Goal: Task Accomplishment & Management: Use online tool/utility

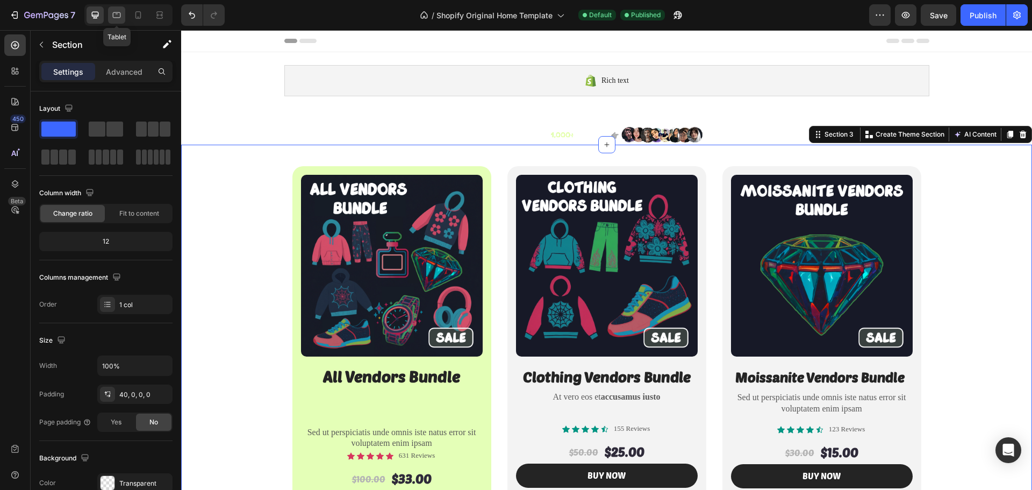
click at [116, 20] on icon at bounding box center [116, 15] width 11 height 11
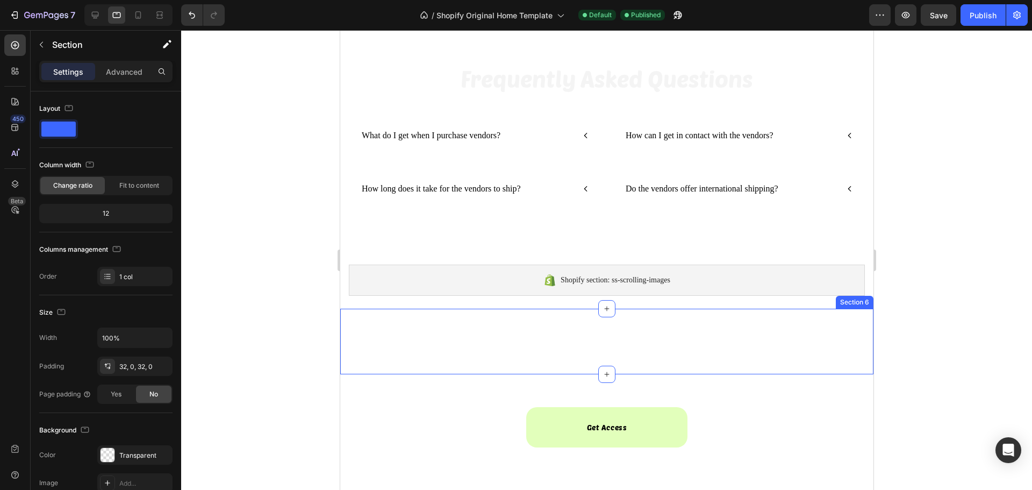
scroll to position [560, 0]
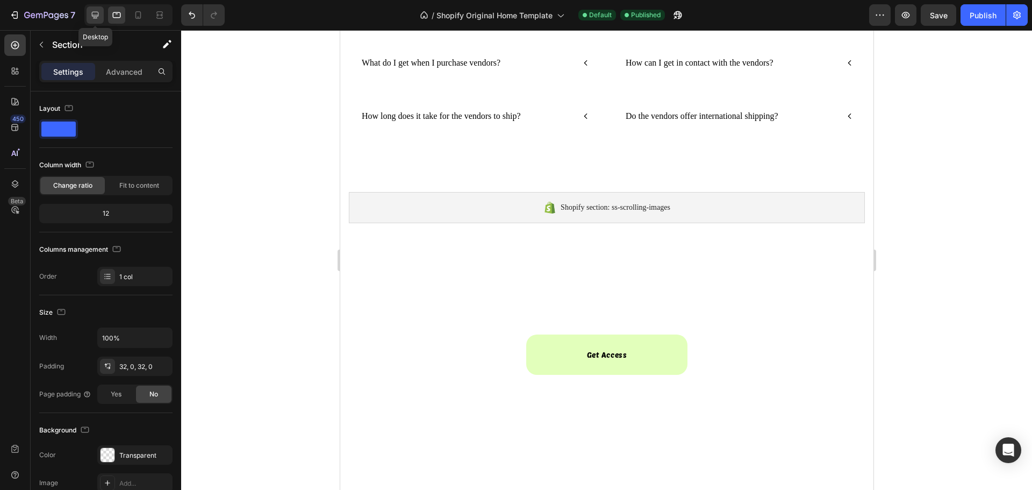
click at [101, 15] on div at bounding box center [95, 14] width 17 height 17
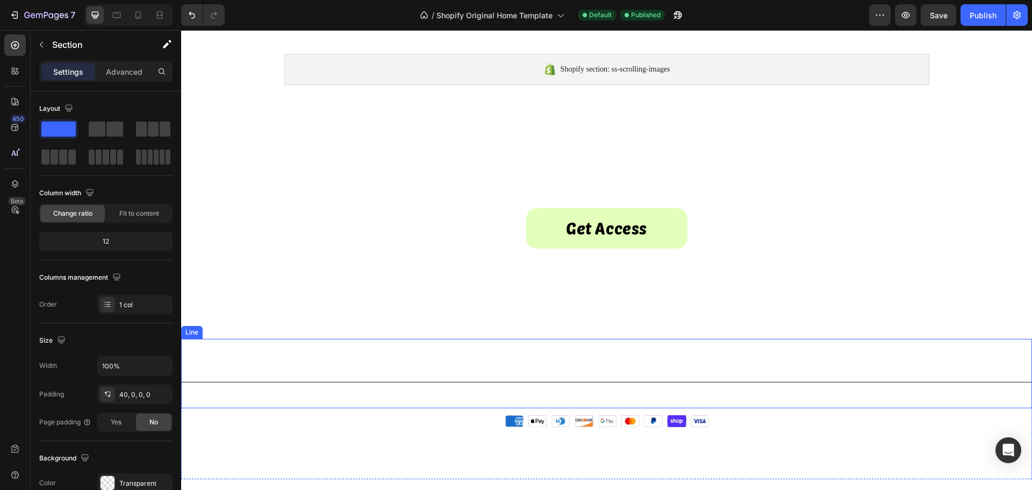
scroll to position [722, 0]
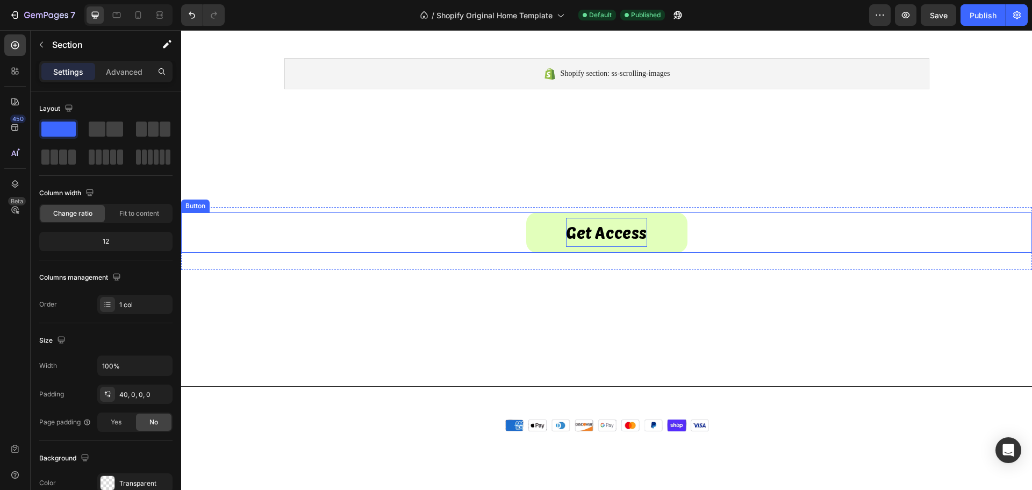
click at [587, 239] on p "Get Access" at bounding box center [606, 232] width 81 height 29
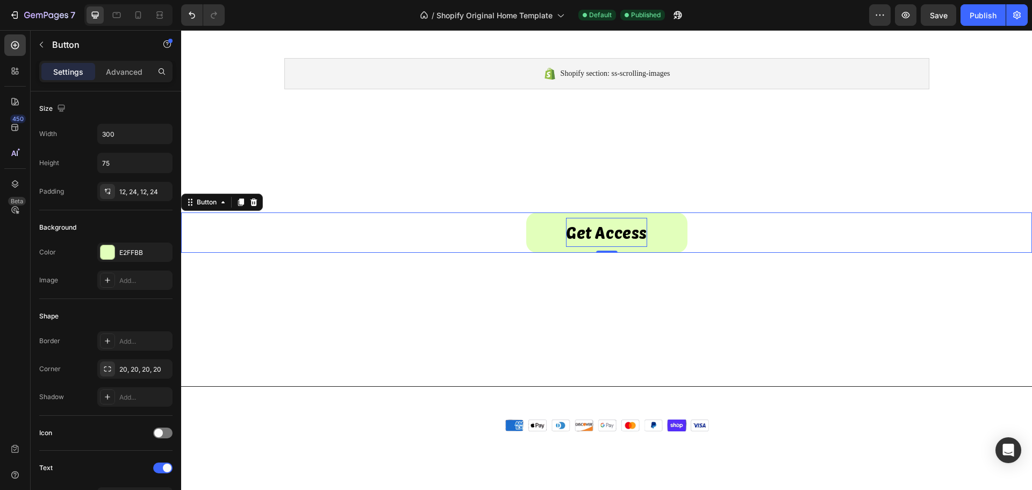
click at [587, 238] on p "Get Access" at bounding box center [606, 232] width 81 height 29
click at [590, 239] on p "Get Access" at bounding box center [606, 232] width 81 height 29
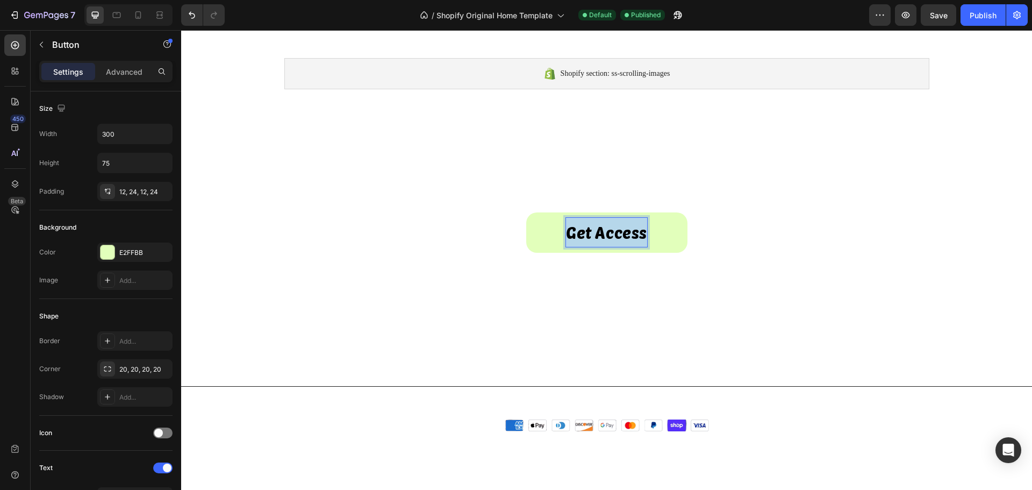
click at [590, 239] on p "Get Access" at bounding box center [606, 232] width 81 height 29
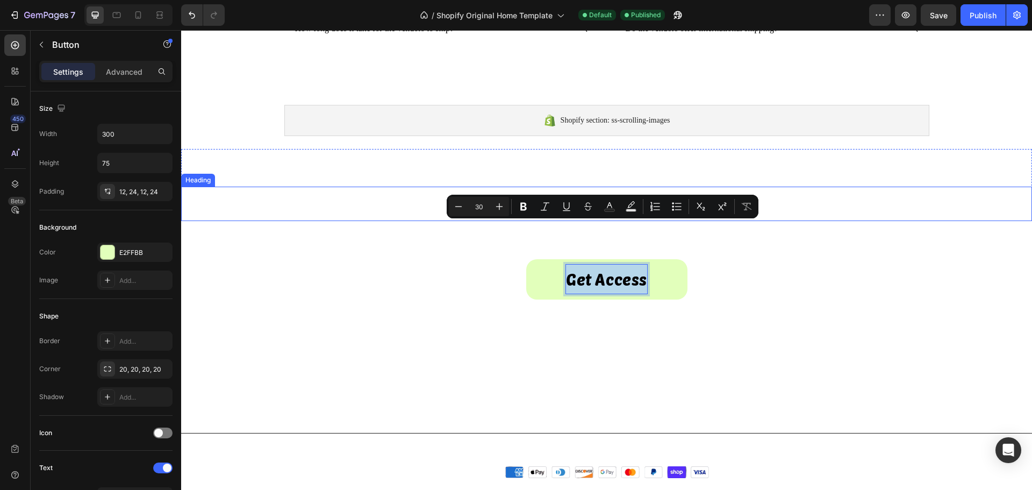
scroll to position [614, 0]
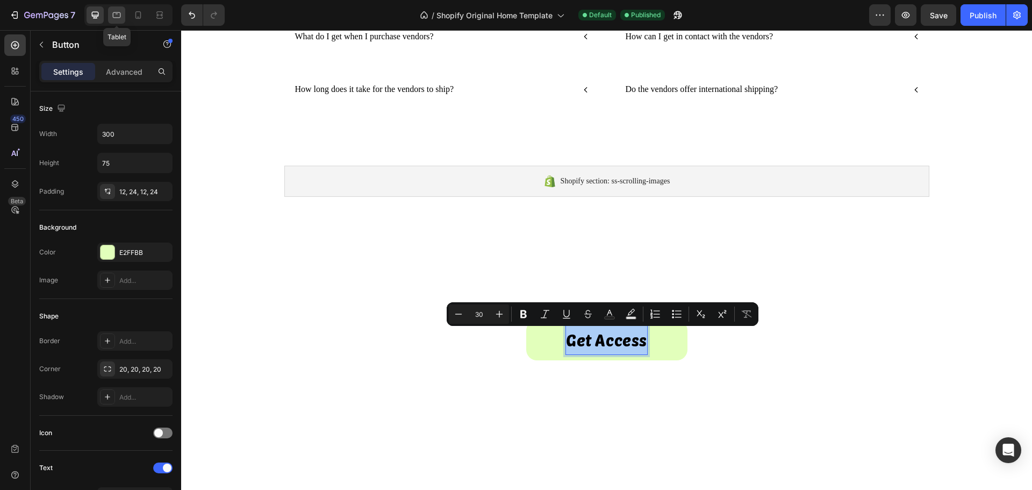
click at [116, 16] on icon at bounding box center [116, 15] width 11 height 11
type input "14"
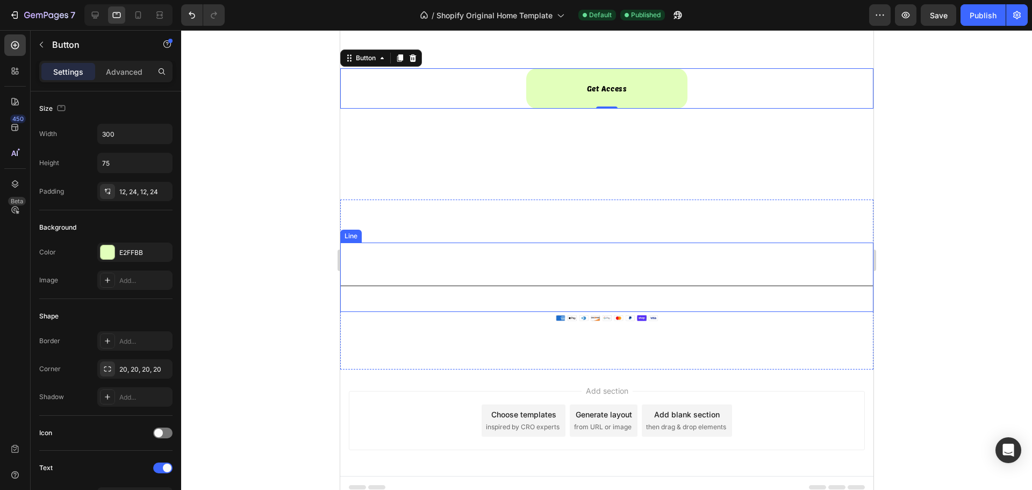
scroll to position [867, 0]
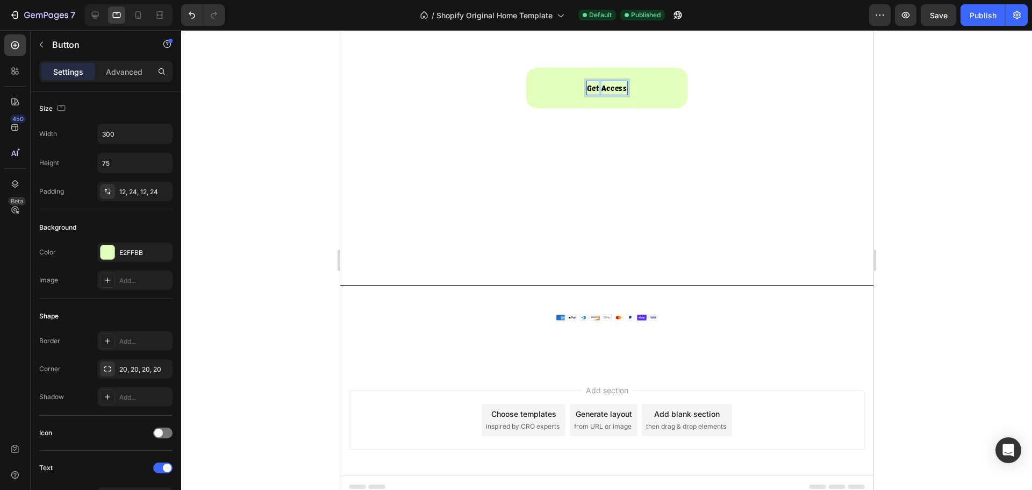
click at [595, 89] on p "Get Access" at bounding box center [606, 87] width 40 height 13
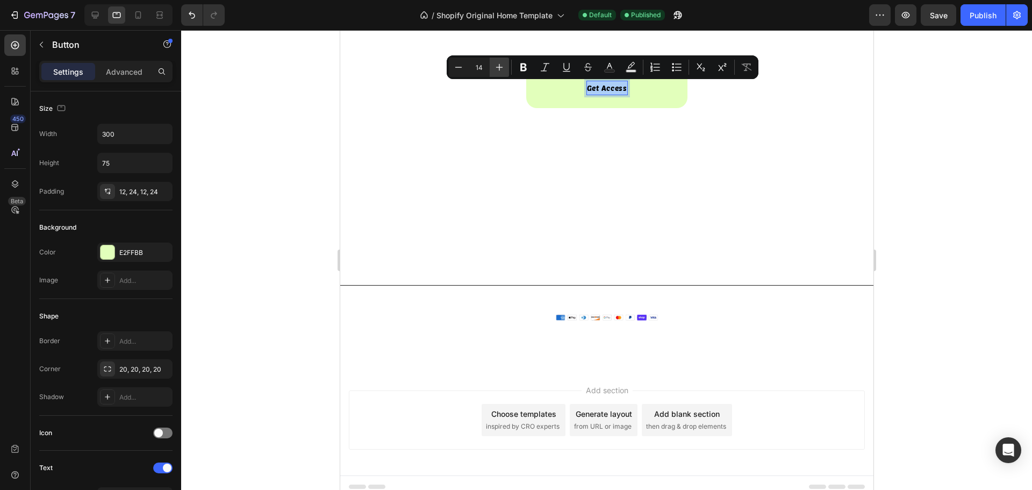
click at [495, 67] on icon "Editor contextual toolbar" at bounding box center [499, 67] width 11 height 11
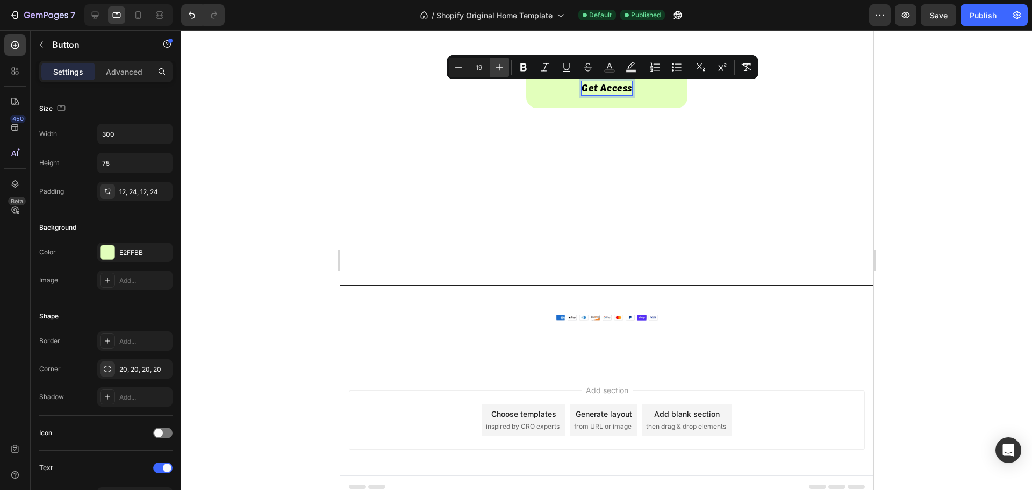
click at [495, 67] on icon "Editor contextual toolbar" at bounding box center [499, 67] width 11 height 11
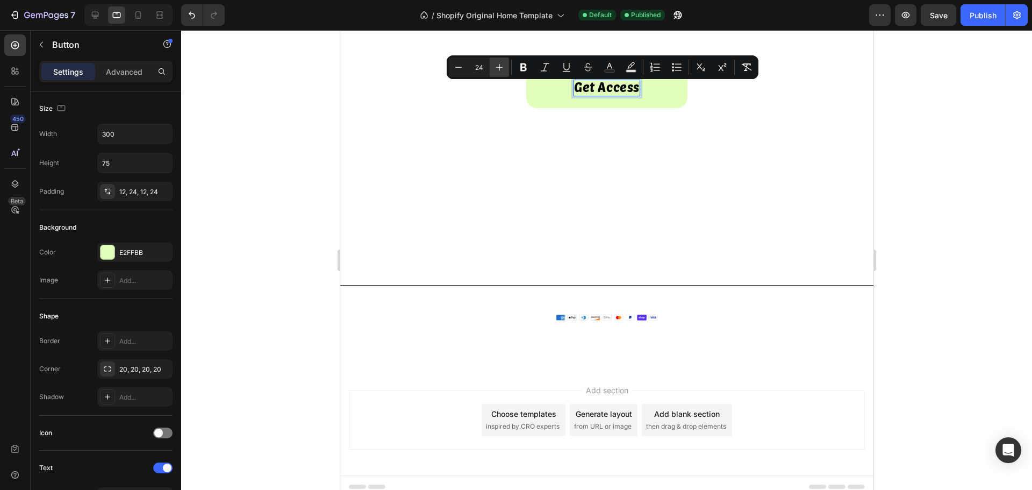
click at [495, 67] on icon "Editor contextual toolbar" at bounding box center [499, 67] width 11 height 11
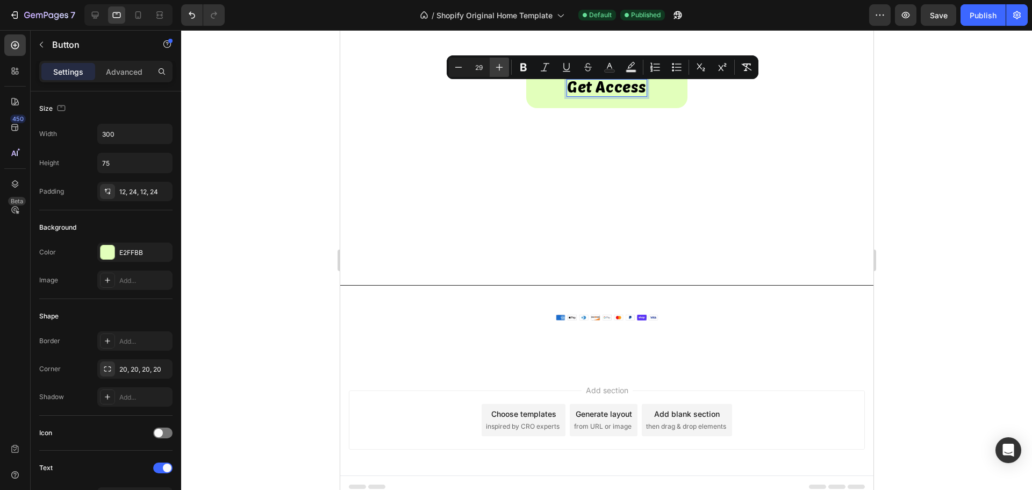
click at [495, 67] on icon "Editor contextual toolbar" at bounding box center [499, 67] width 11 height 11
type input "30"
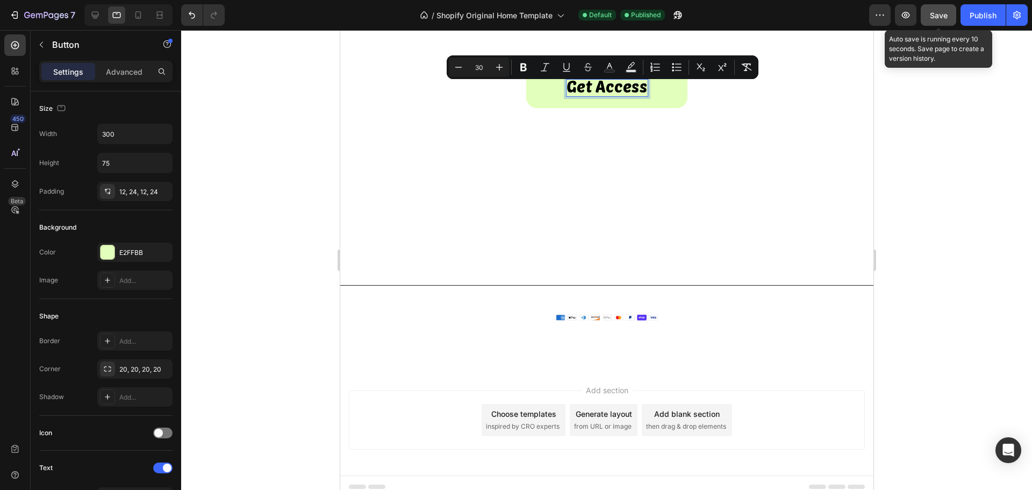
click at [938, 14] on span "Save" at bounding box center [939, 15] width 18 height 9
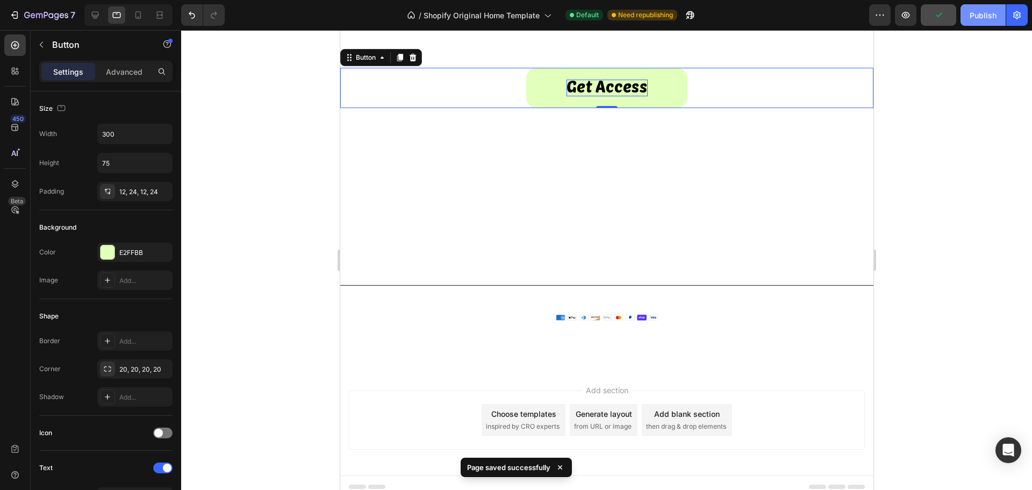
click at [978, 20] on div "Publish" at bounding box center [982, 15] width 27 height 11
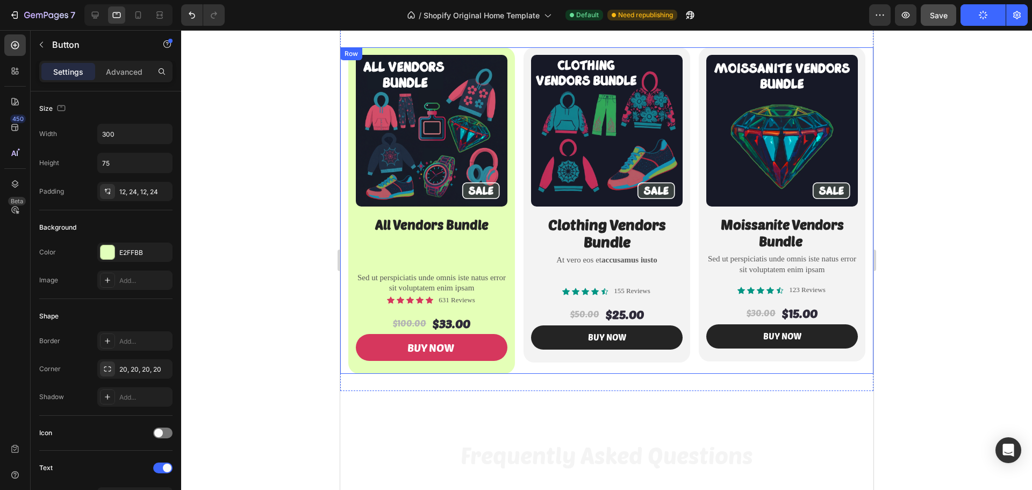
scroll to position [61, 0]
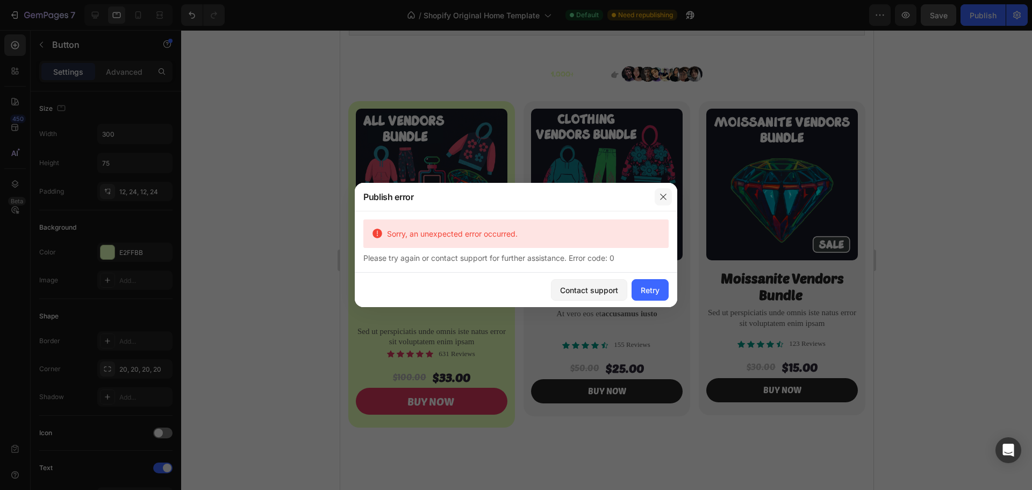
click at [663, 198] on icon "button" at bounding box center [663, 196] width 9 height 9
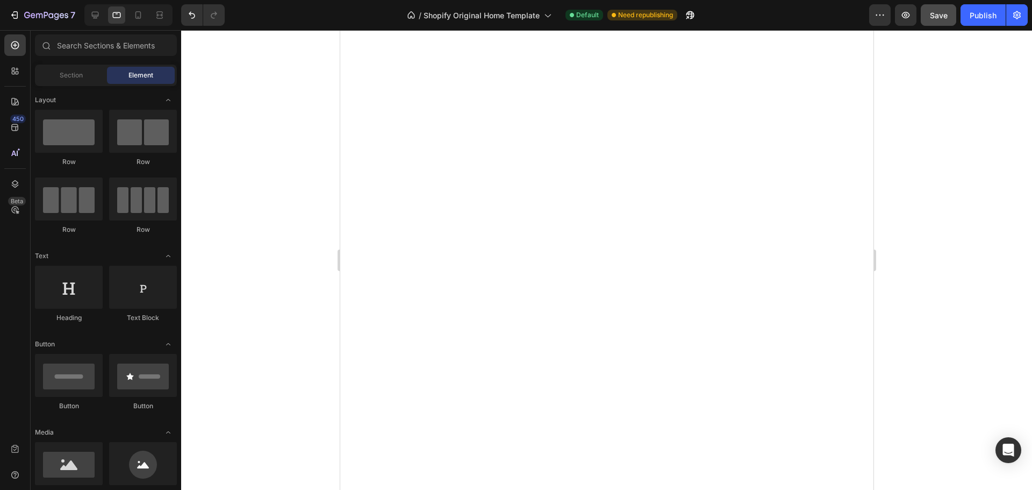
scroll to position [0, 0]
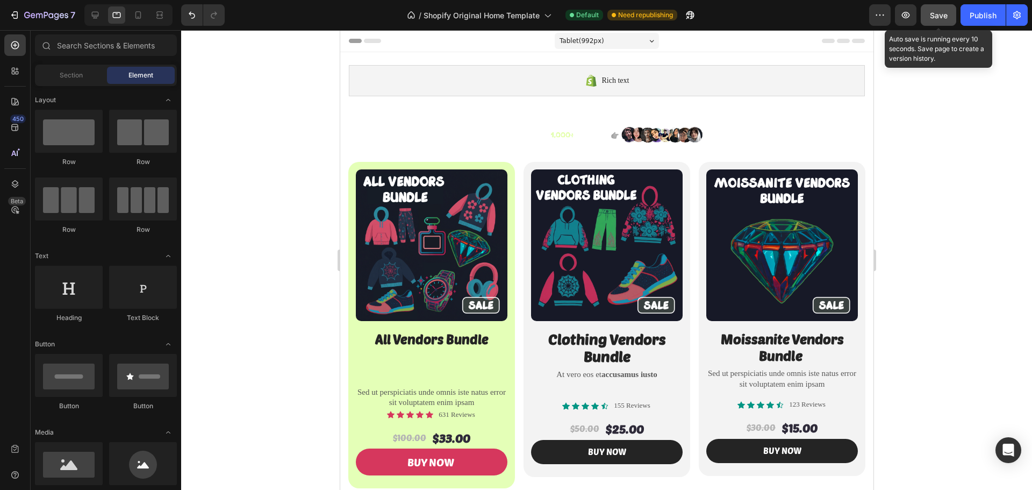
click at [934, 16] on span "Save" at bounding box center [939, 15] width 18 height 9
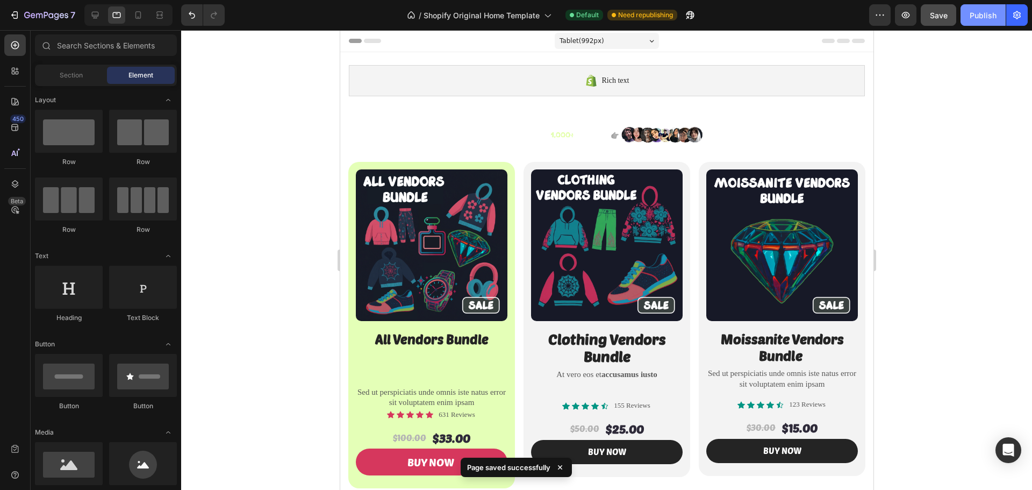
click at [979, 16] on div "Publish" at bounding box center [982, 15] width 27 height 11
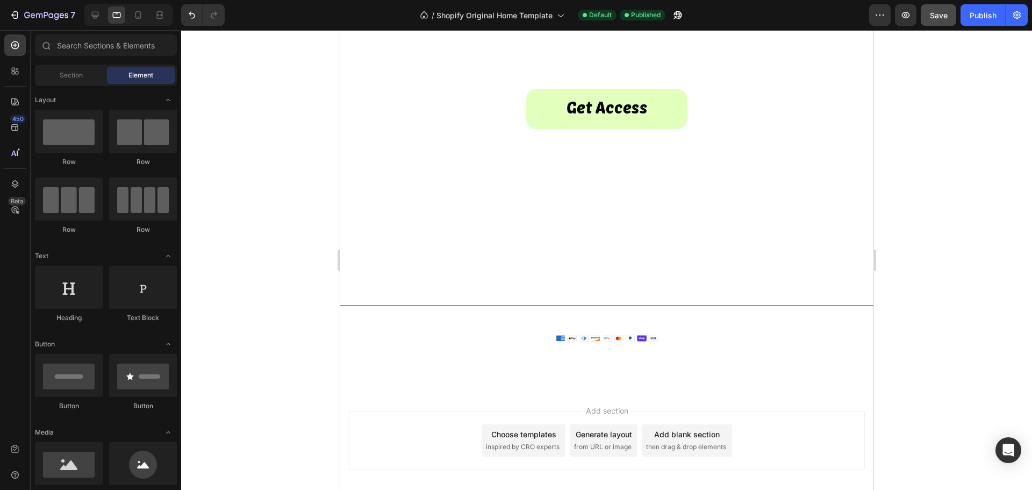
scroll to position [835, 0]
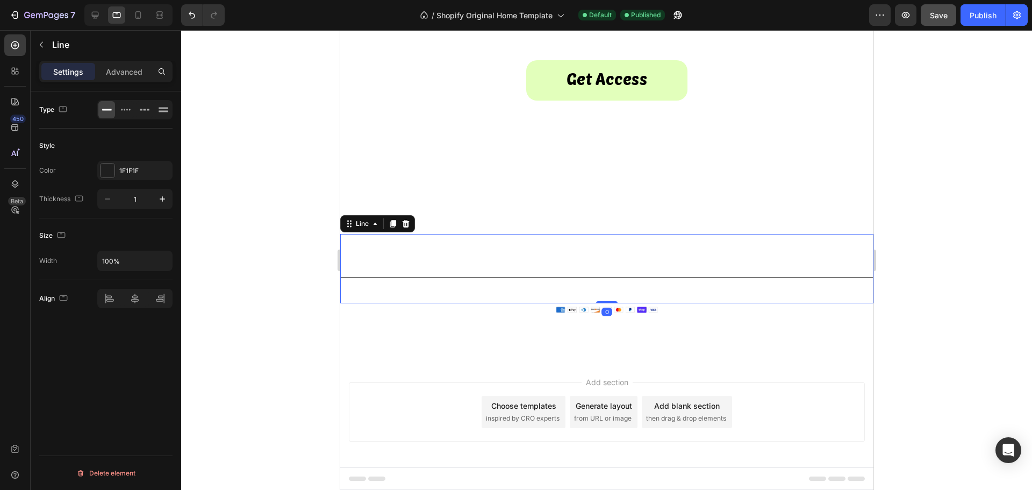
click at [439, 267] on div "Title Line 0" at bounding box center [606, 268] width 533 height 69
click at [111, 174] on div at bounding box center [107, 170] width 14 height 14
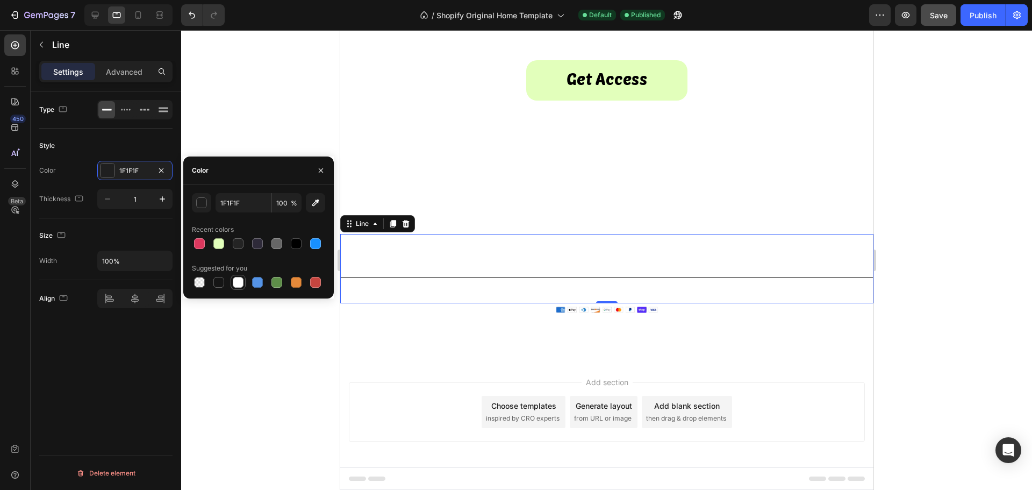
click at [237, 280] on div at bounding box center [238, 282] width 11 height 11
type input "FFFFFF"
click at [319, 174] on icon "button" at bounding box center [320, 170] width 9 height 9
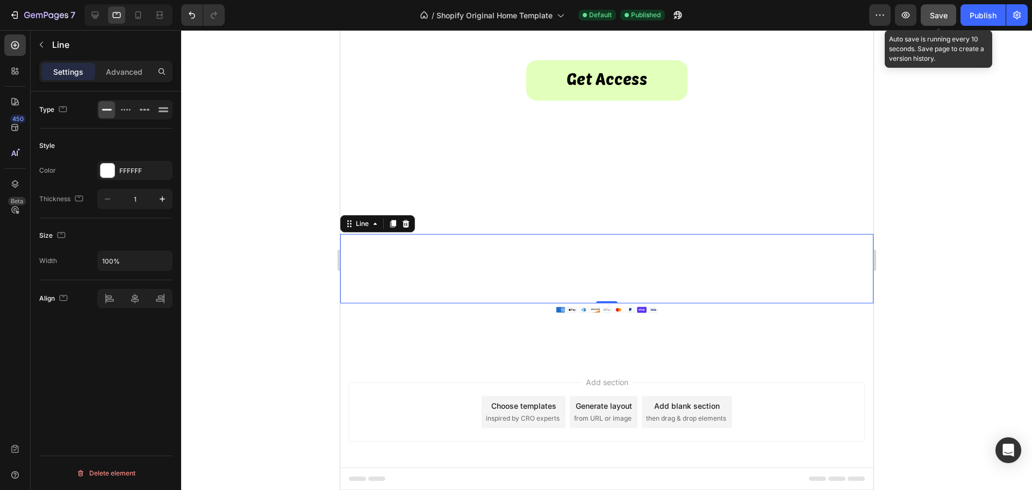
click at [934, 15] on span "Save" at bounding box center [939, 15] width 18 height 9
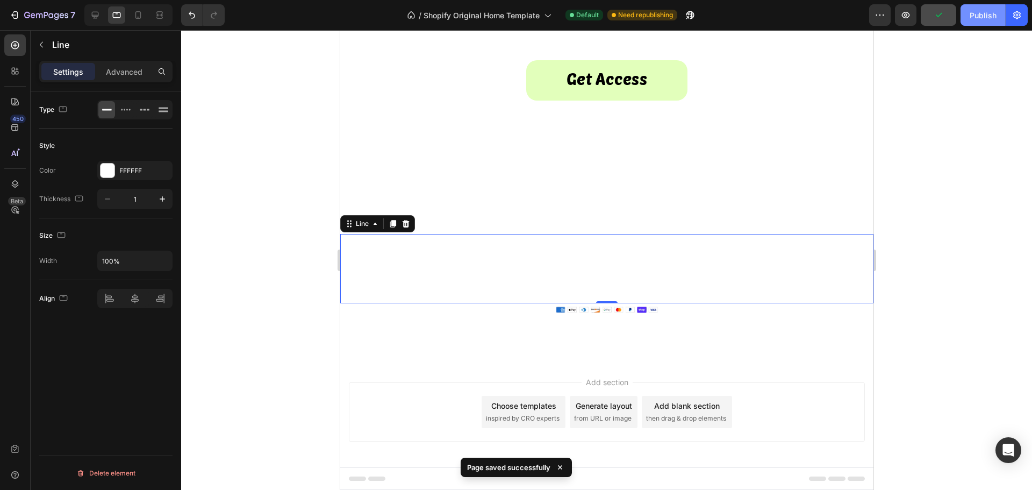
click at [977, 18] on div "Publish" at bounding box center [982, 15] width 27 height 11
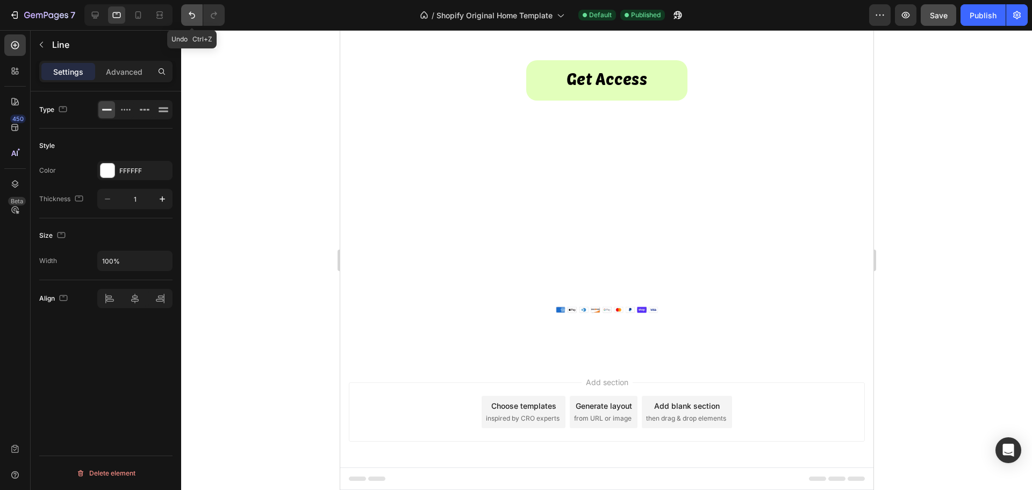
click at [189, 17] on icon "Undo/Redo" at bounding box center [191, 15] width 11 height 11
click at [369, 268] on div "Title Line" at bounding box center [606, 268] width 533 height 69
click at [381, 277] on div at bounding box center [606, 277] width 533 height 1
click at [258, 263] on div at bounding box center [606, 259] width 851 height 459
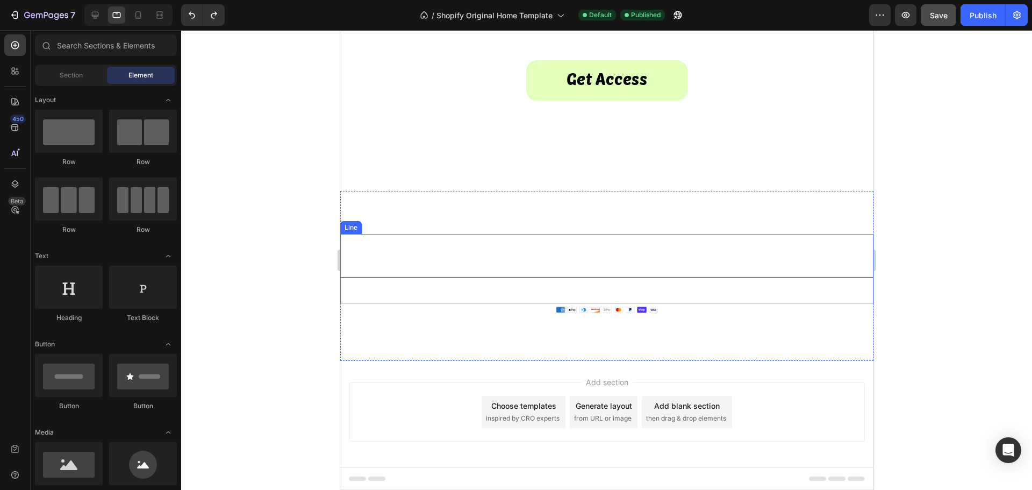
click at [387, 288] on div "Title Line" at bounding box center [606, 268] width 533 height 69
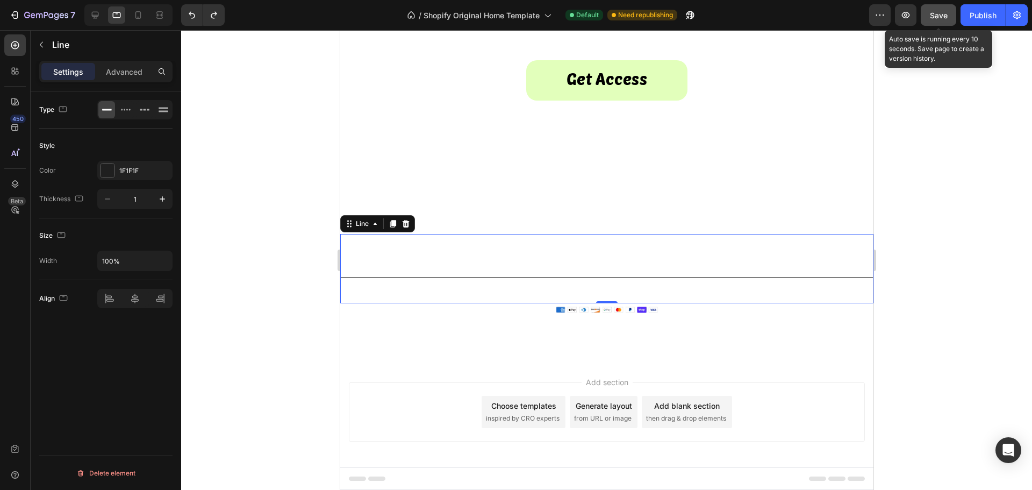
click at [932, 19] on span "Save" at bounding box center [939, 15] width 18 height 9
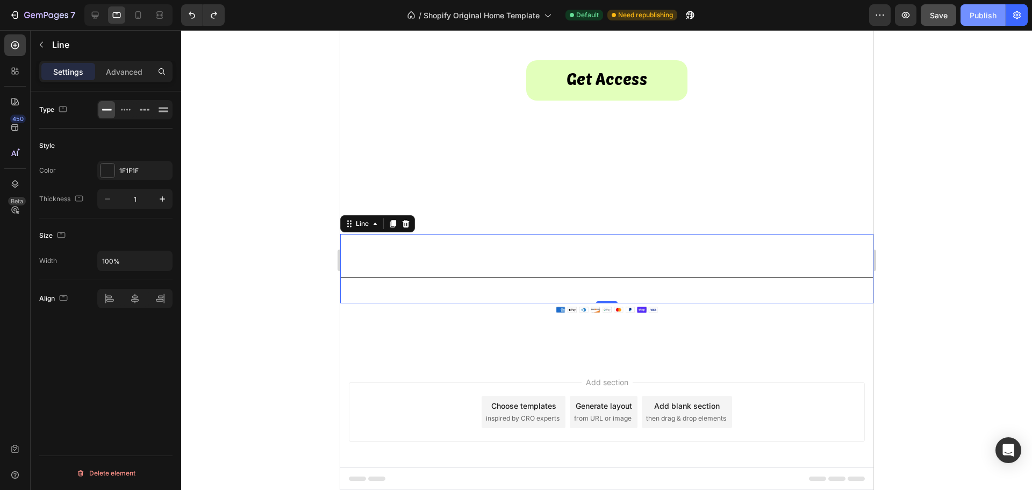
click at [987, 24] on button "Publish" at bounding box center [982, 14] width 45 height 21
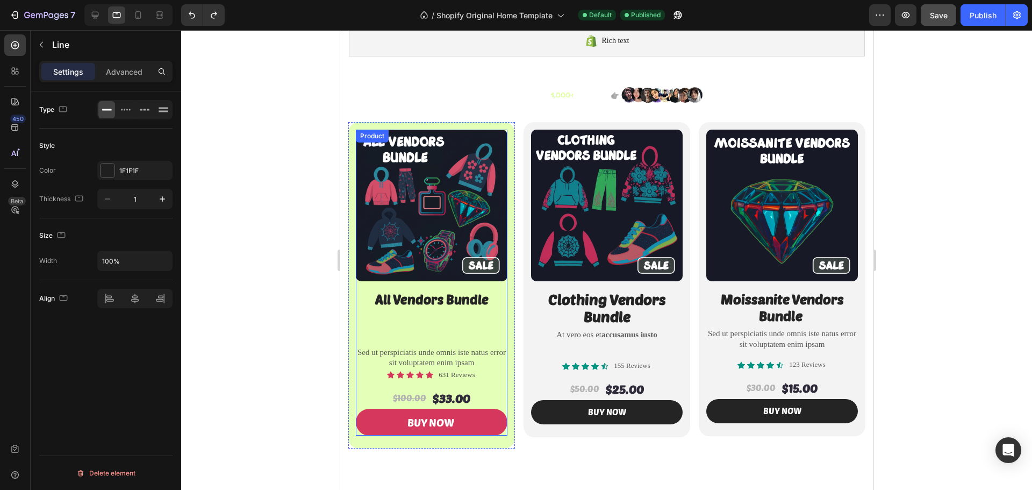
scroll to position [0, 0]
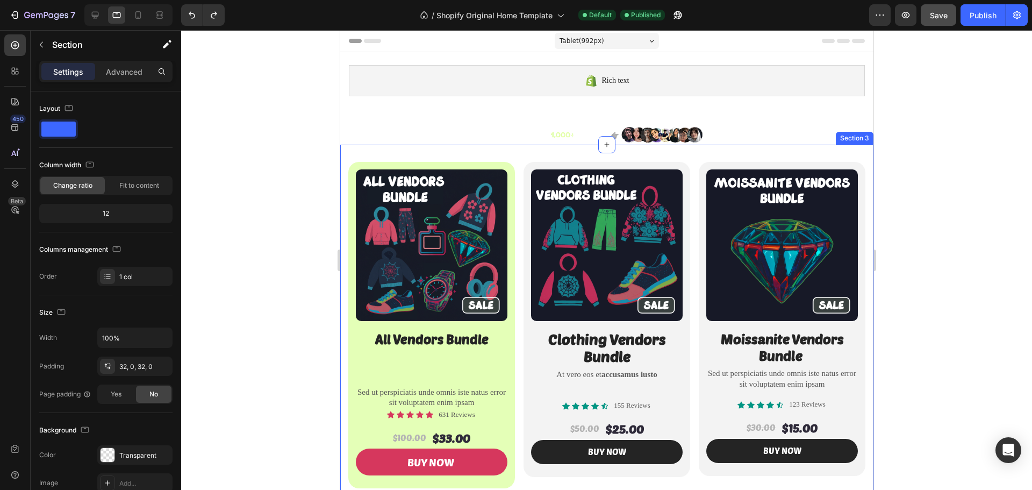
click at [410, 157] on div "Product Images All Vendors Bundle Heading Sed ut perspiciatis unde omnis iste n…" at bounding box center [606, 325] width 533 height 361
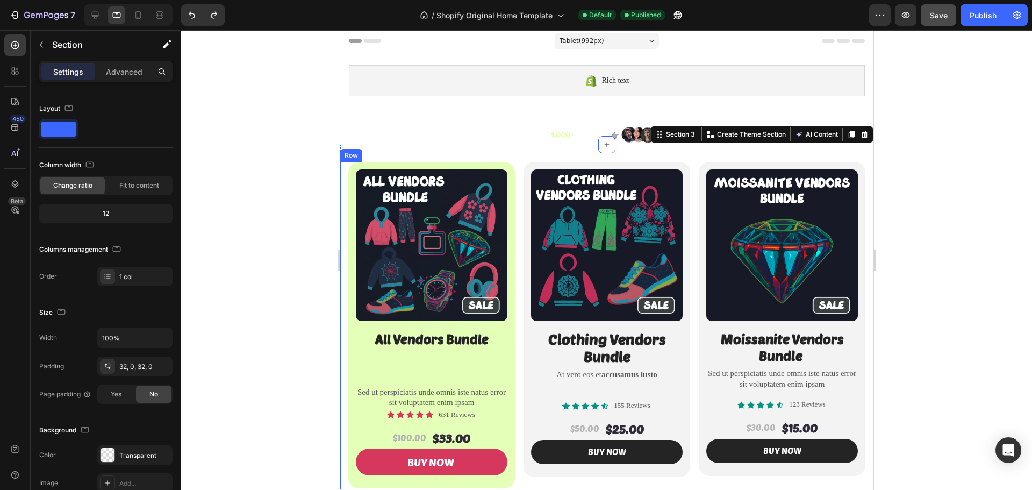
click at [267, 256] on div at bounding box center [606, 259] width 851 height 459
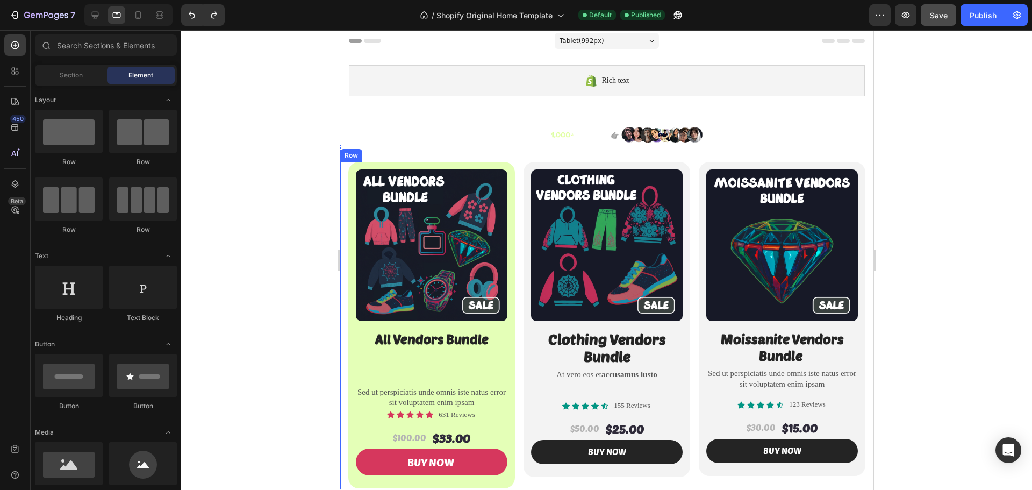
click at [345, 215] on div "Product Images All Vendors Bundle Heading Sed ut perspiciatis unde omnis iste n…" at bounding box center [606, 325] width 533 height 326
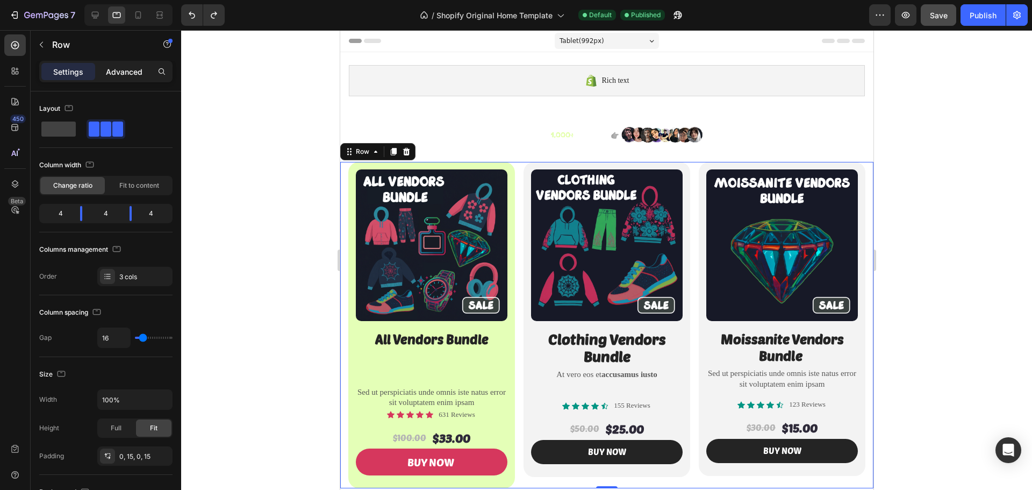
click at [133, 74] on p "Advanced" at bounding box center [124, 71] width 37 height 11
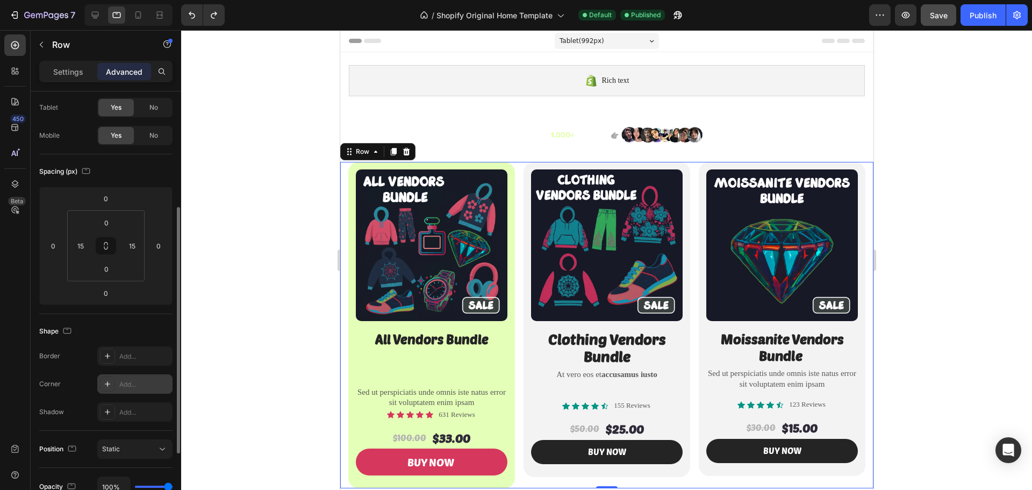
scroll to position [161, 0]
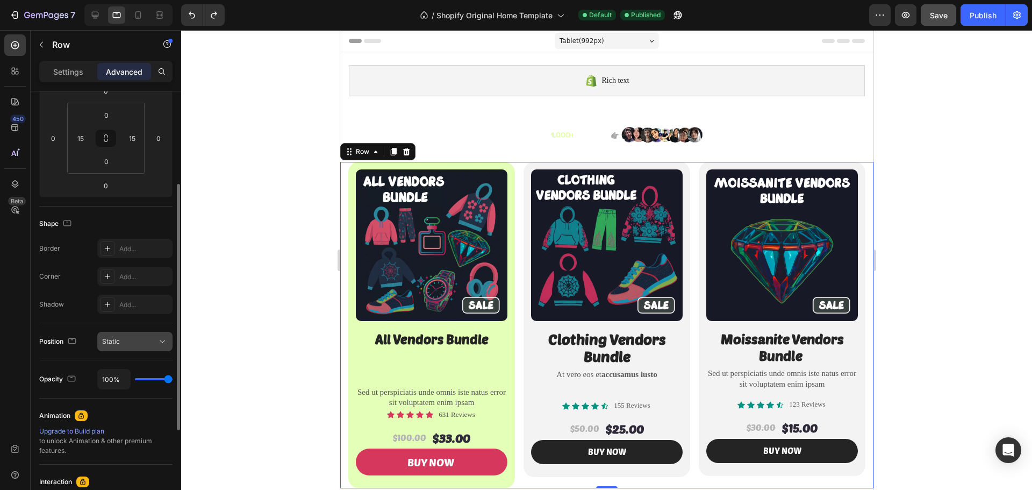
click at [160, 341] on icon at bounding box center [162, 341] width 11 height 11
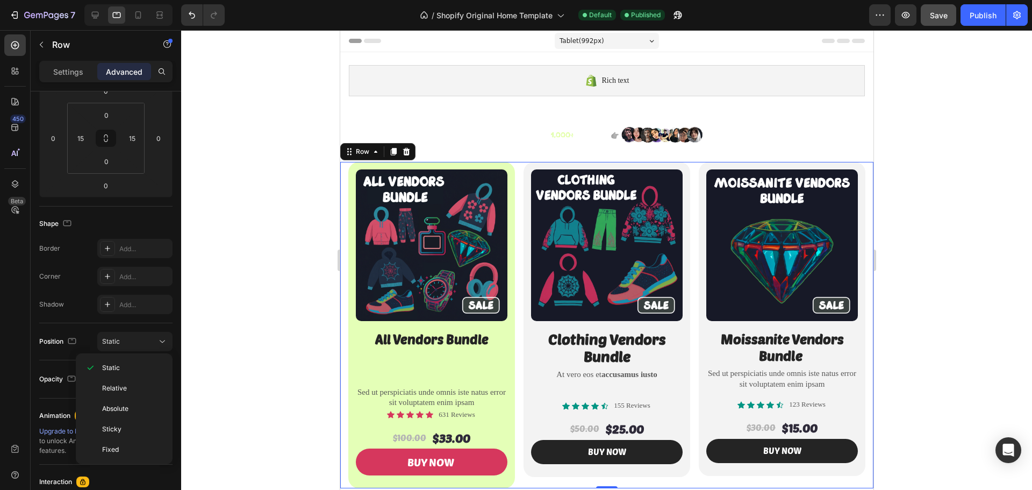
click at [192, 328] on div at bounding box center [606, 259] width 851 height 459
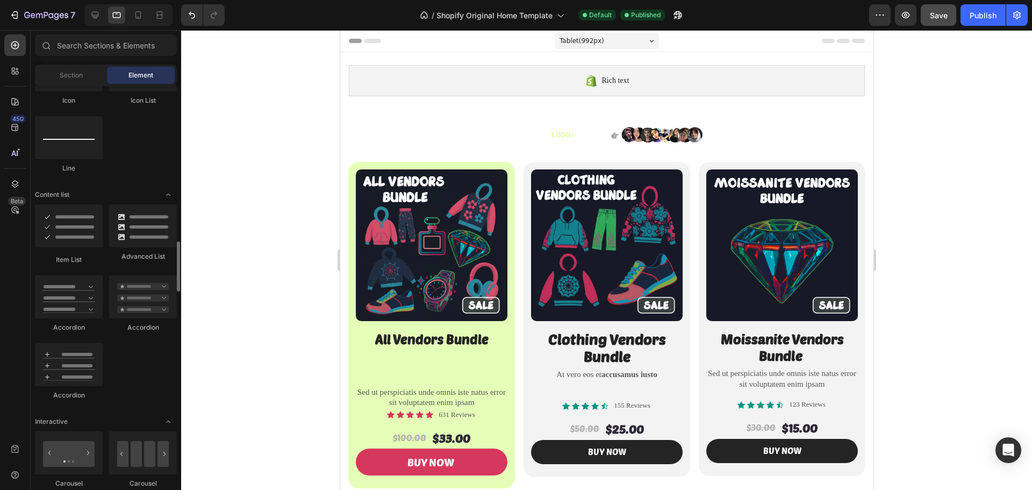
scroll to position [860, 0]
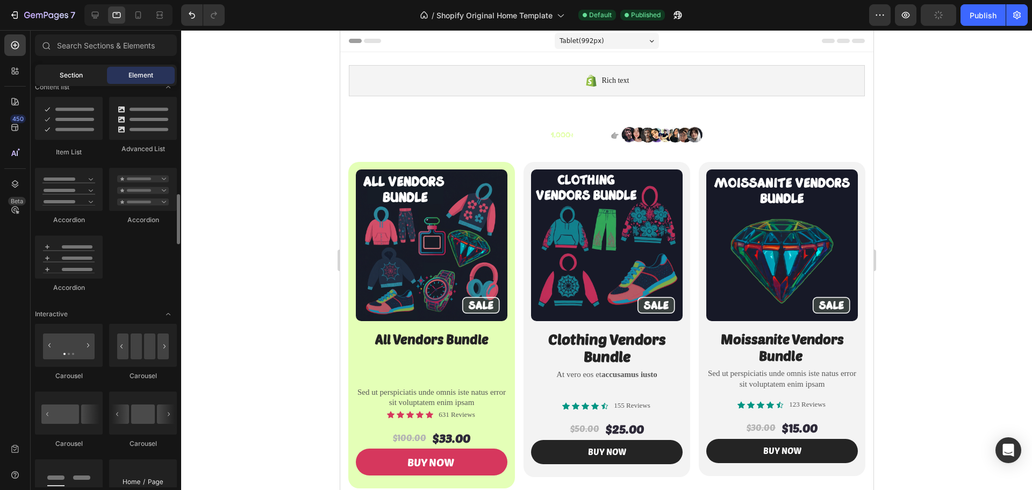
click at [67, 77] on span "Section" at bounding box center [71, 75] width 23 height 10
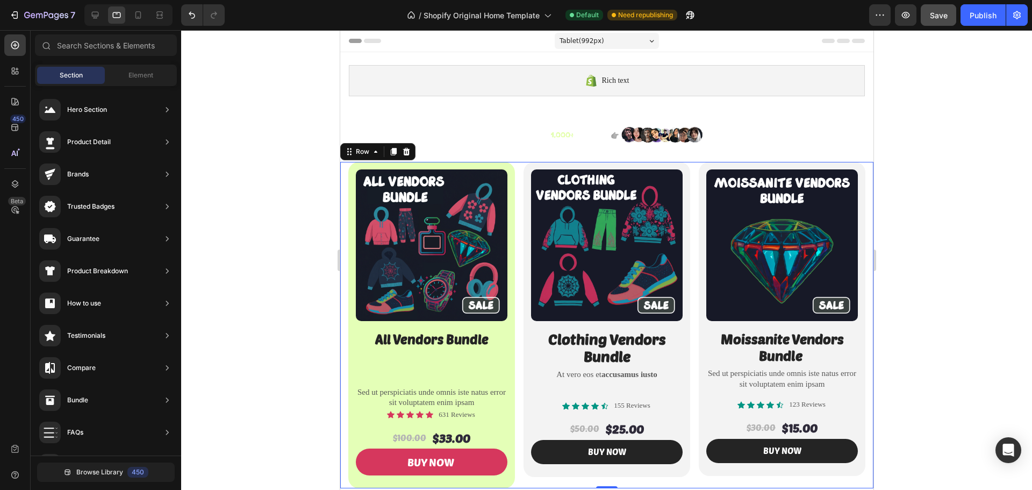
click at [343, 283] on div "Product Images All Vendors Bundle Heading Sed ut perspiciatis unde omnis iste n…" at bounding box center [606, 325] width 533 height 326
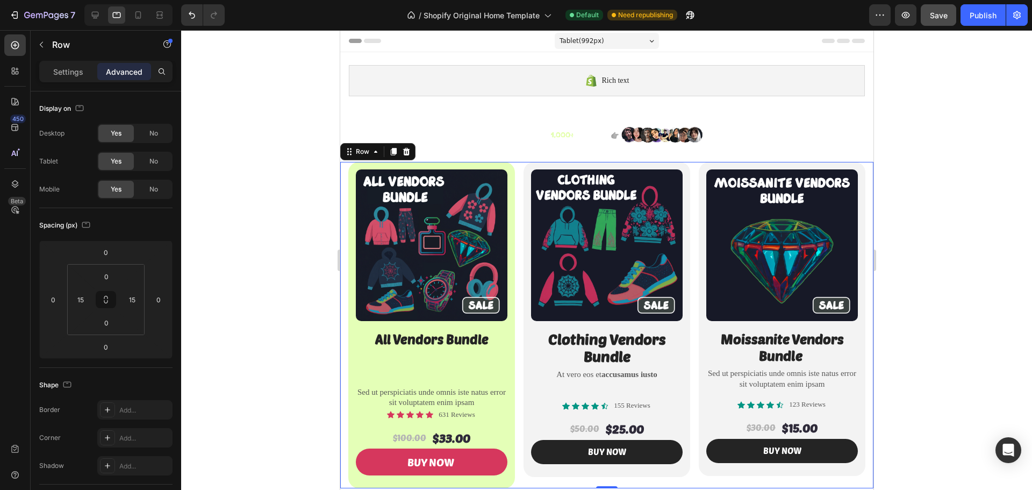
click at [311, 333] on div at bounding box center [606, 259] width 851 height 459
click at [341, 323] on div "Product Images All Vendors Bundle Heading Sed ut perspiciatis unde omnis iste n…" at bounding box center [606, 325] width 533 height 326
click at [59, 67] on p "Settings" at bounding box center [68, 71] width 30 height 11
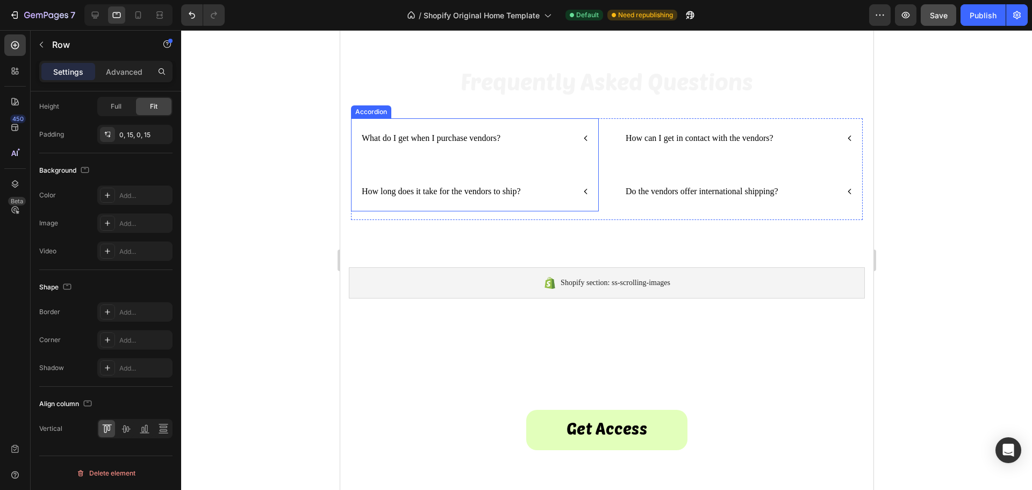
scroll to position [484, 0]
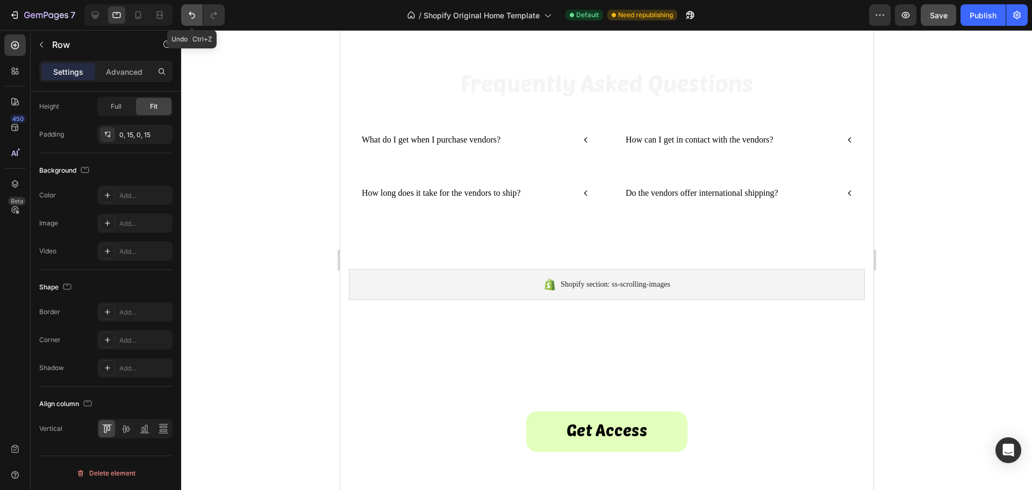
click at [185, 13] on button "Undo/Redo" at bounding box center [191, 14] width 21 height 21
click at [212, 17] on icon "Undo/Redo" at bounding box center [214, 15] width 6 height 7
click at [186, 17] on icon "Undo/Redo" at bounding box center [191, 15] width 11 height 11
click at [214, 17] on icon "Undo/Redo" at bounding box center [213, 15] width 11 height 11
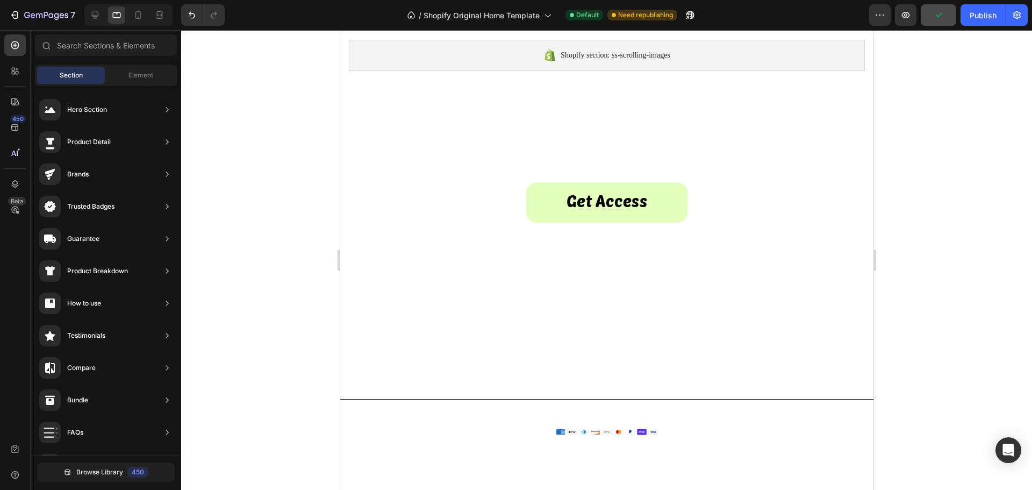
scroll to position [784, 0]
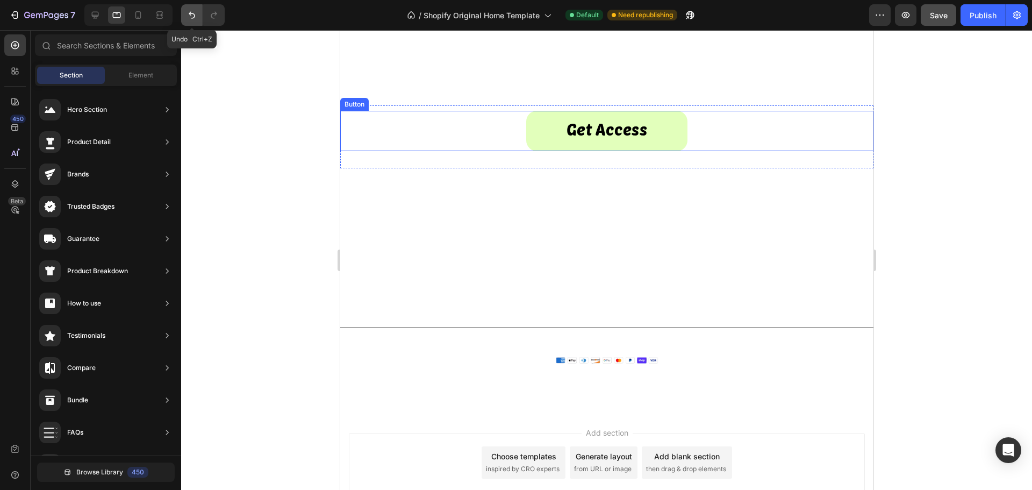
click at [188, 16] on icon "Undo/Redo" at bounding box center [191, 15] width 11 height 11
click at [207, 16] on button "Undo/Redo" at bounding box center [213, 14] width 21 height 21
click at [208, 16] on icon "Undo/Redo" at bounding box center [213, 15] width 11 height 11
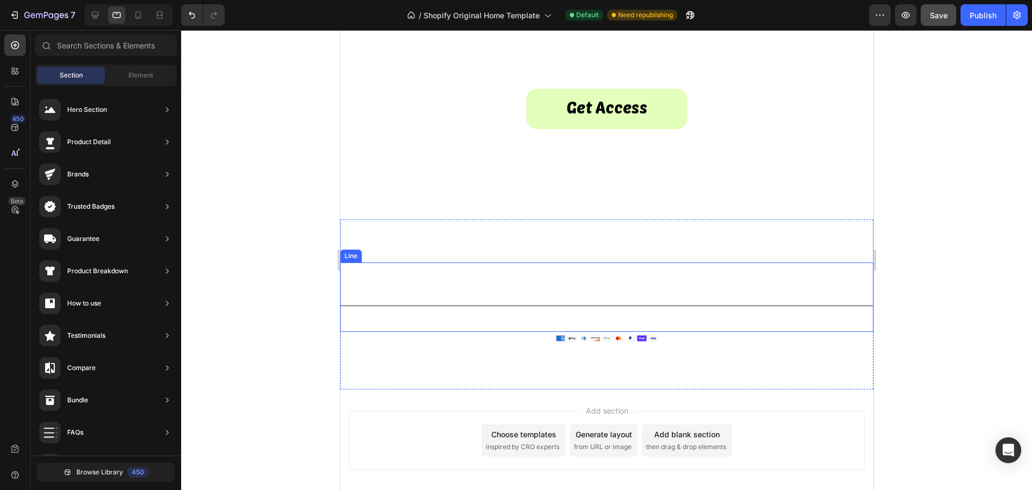
scroll to position [835, 0]
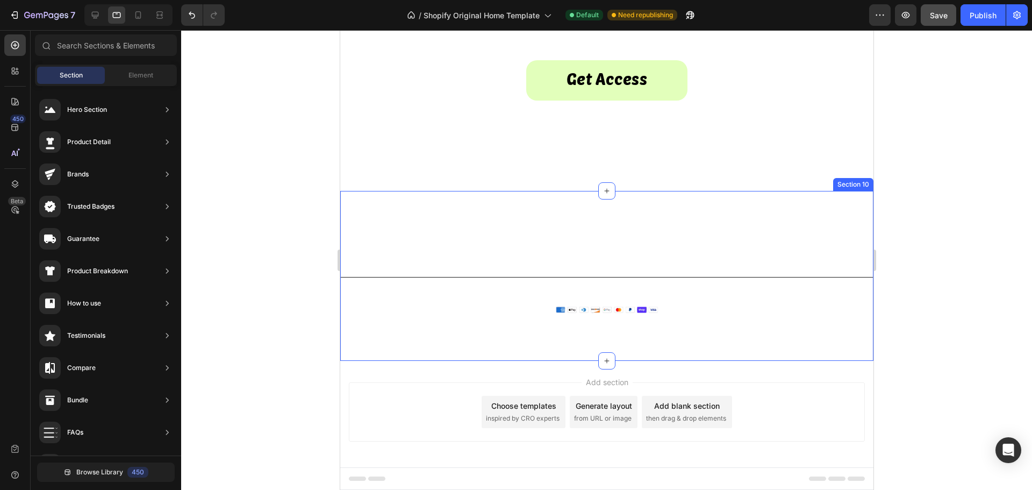
click at [597, 222] on div "Title Line Image © 2025 Alien Sellz. All Rights Reserved. Text block Row Sectio…" at bounding box center [606, 276] width 533 height 170
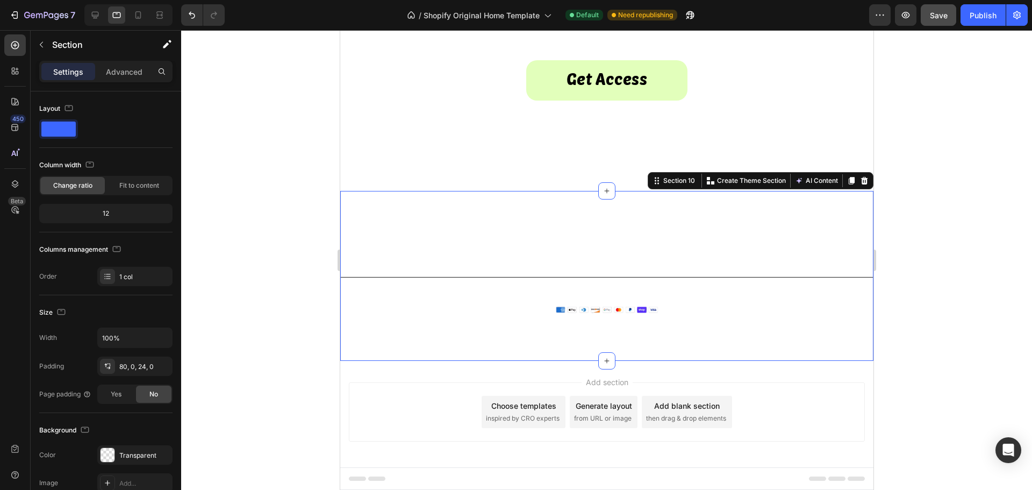
click at [597, 222] on div "Title Line Image © 2025 Alien Sellz. All Rights Reserved. Text block Row Sectio…" at bounding box center [606, 276] width 533 height 170
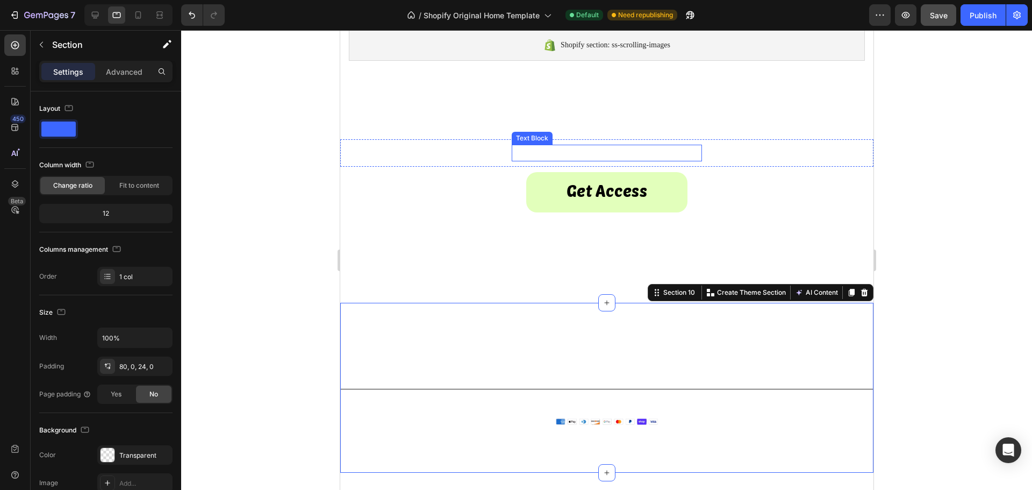
scroll to position [673, 0]
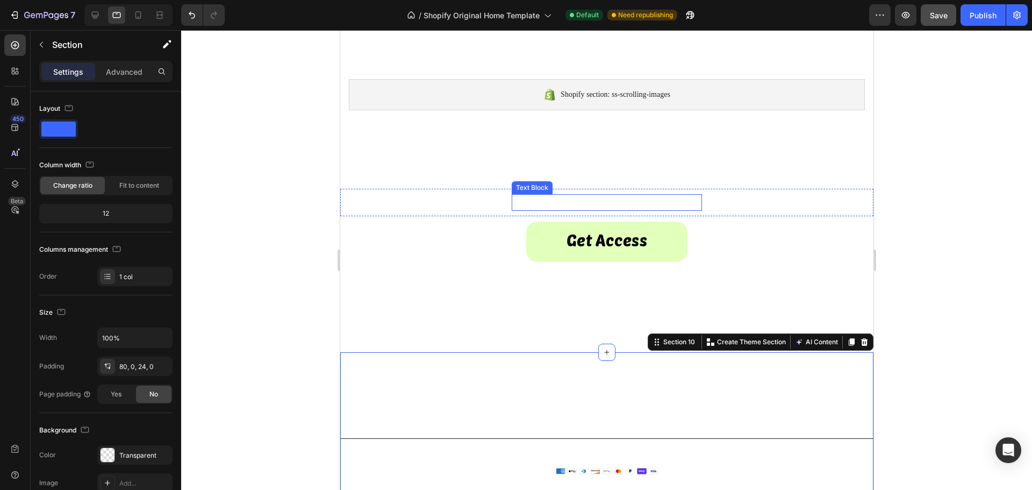
click at [654, 201] on span "Get access to the world's best vendors." at bounding box center [606, 202] width 188 height 12
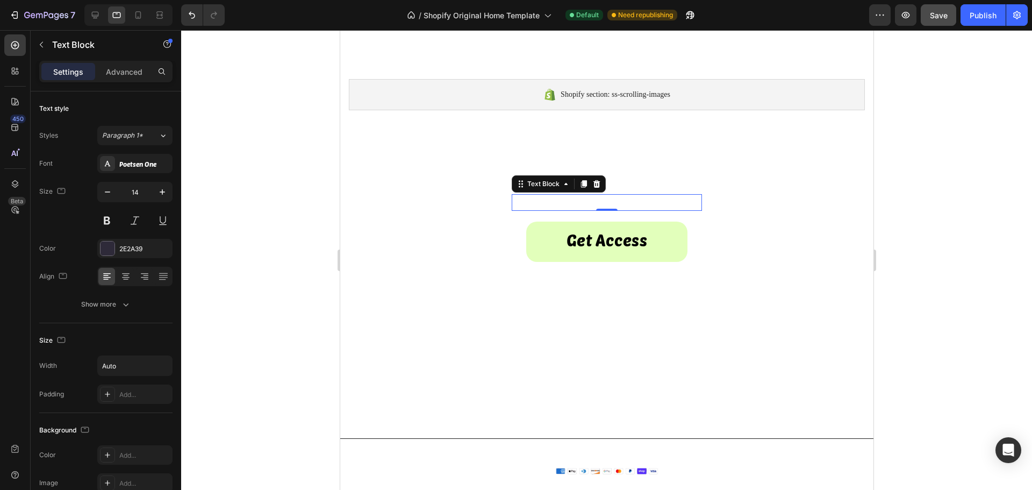
click at [654, 201] on span "Get access to the world's best vendors." at bounding box center [606, 202] width 188 height 12
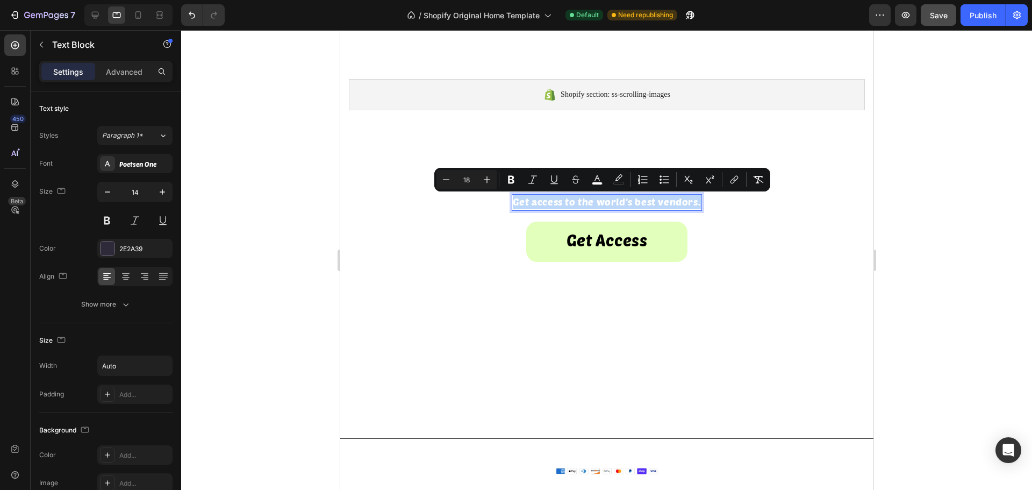
click at [654, 201] on span "Get access to the world's best vendors." at bounding box center [606, 202] width 188 height 12
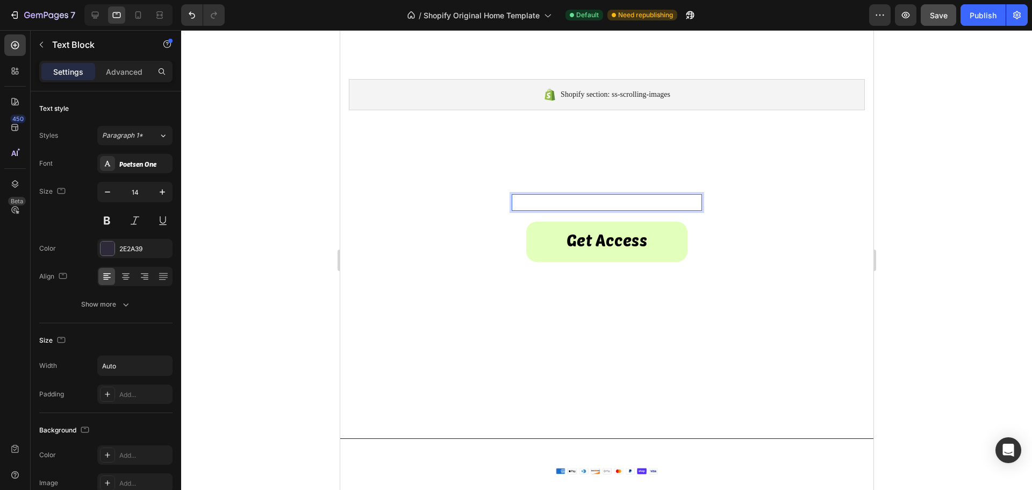
click at [657, 203] on span "Get access to the world's best vendors." at bounding box center [606, 202] width 188 height 12
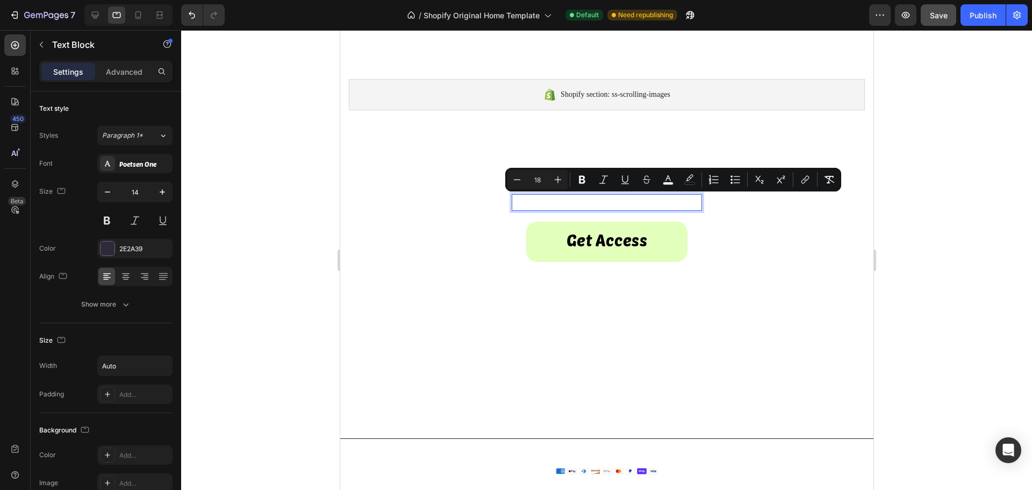
click at [640, 201] on span "Get access to the world's best vendors." at bounding box center [606, 202] width 188 height 12
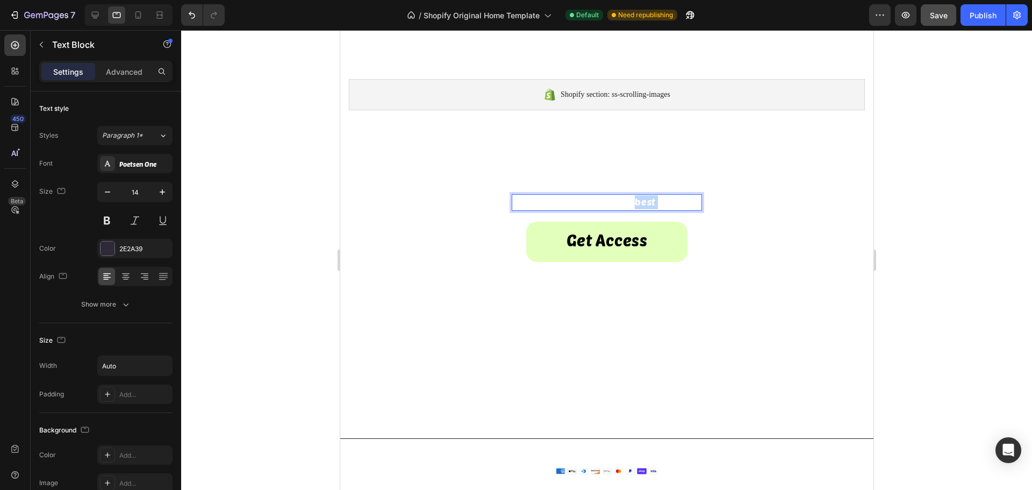
click at [640, 201] on span "Get access to the world's best vendors." at bounding box center [606, 202] width 188 height 12
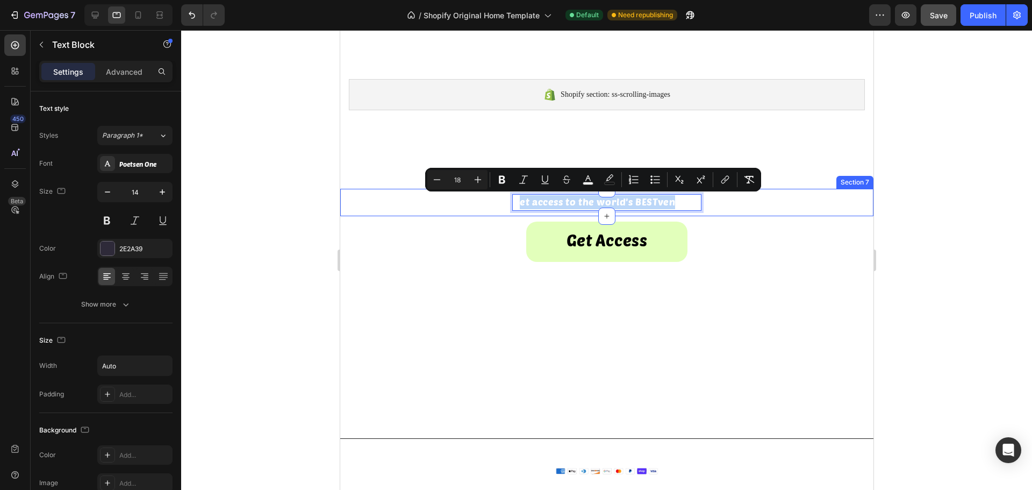
drag, startPoint x: 516, startPoint y: 202, endPoint x: 671, endPoint y: 213, distance: 155.2
click at [671, 213] on div "Get access to the world's BESTvendors. Text Block 0 Section 7" at bounding box center [606, 202] width 533 height 27
click at [654, 204] on span "Get access to the world's BESTvendors." at bounding box center [607, 202] width 188 height 12
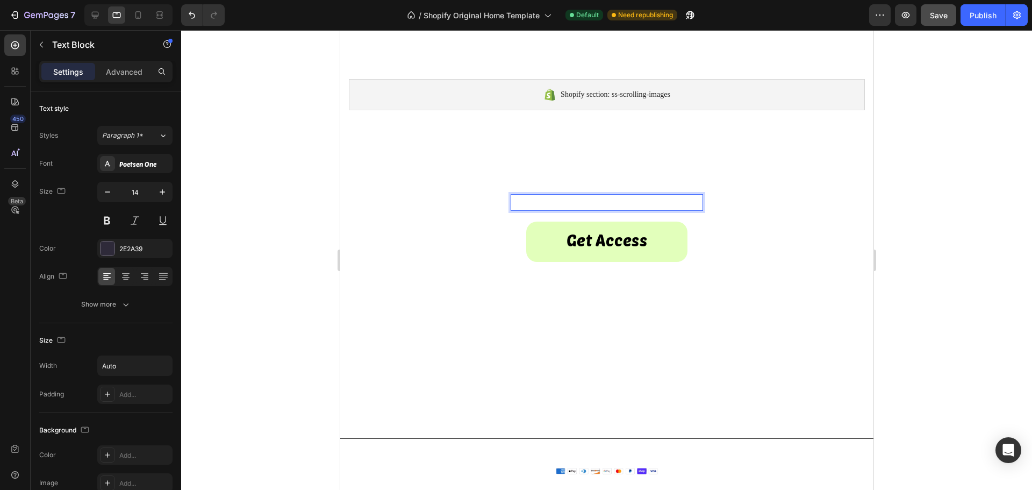
click at [609, 205] on span "Get access to the world's BEST vendors." at bounding box center [606, 202] width 190 height 12
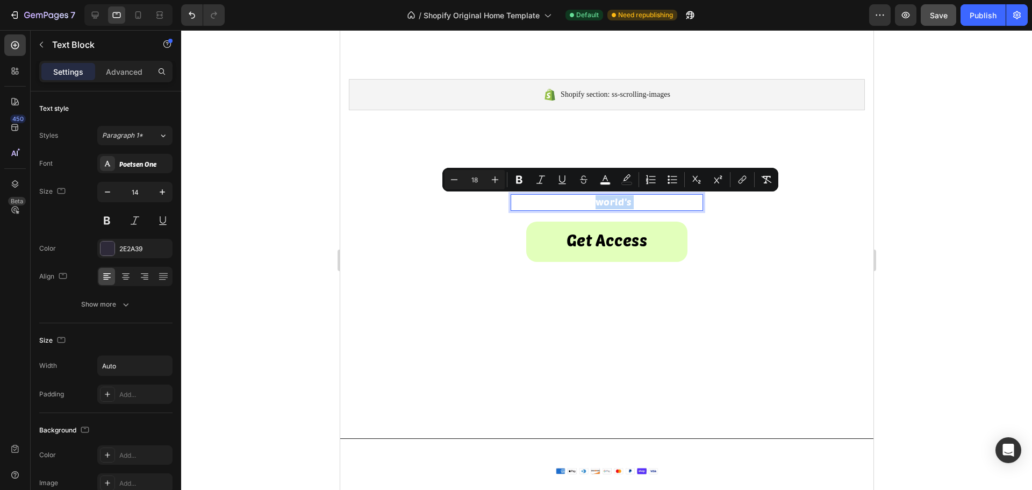
click at [609, 205] on span "Get access to the world's BEST vendors." at bounding box center [606, 202] width 190 height 12
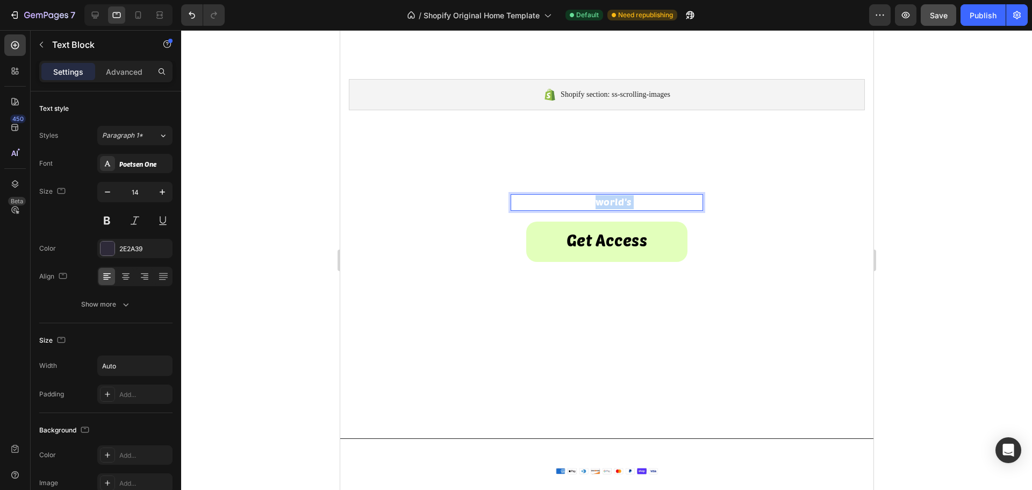
click at [609, 205] on span "Get access to the world's BEST vendors." at bounding box center [606, 202] width 190 height 12
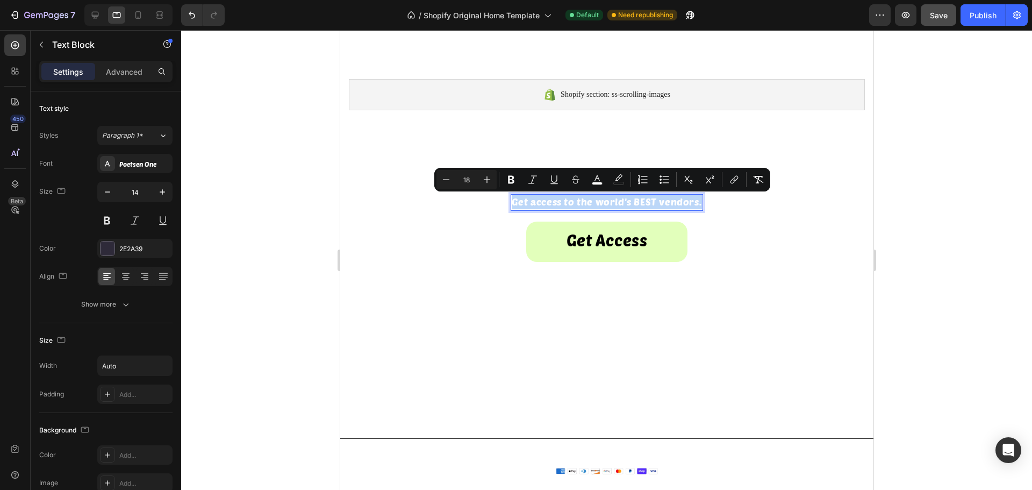
click at [694, 205] on span "Get access to the world's BEST vendors." at bounding box center [606, 202] width 190 height 12
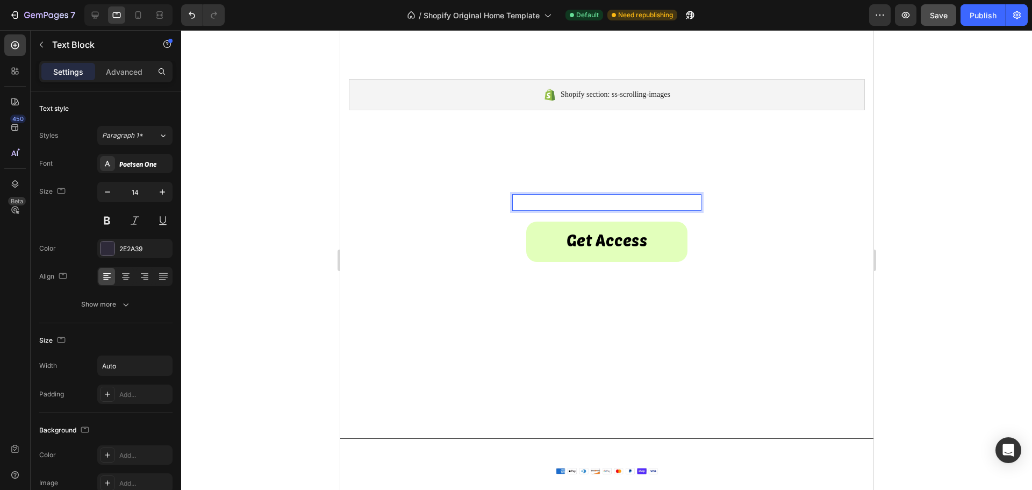
click at [686, 202] on span "Get access to the world's BEST vendors" at bounding box center [607, 202] width 188 height 12
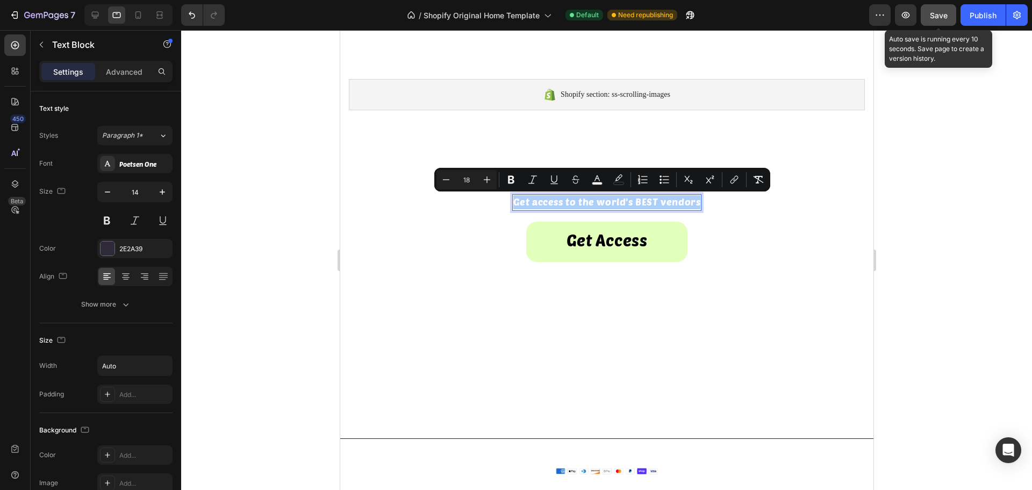
click at [936, 14] on span "Save" at bounding box center [939, 15] width 18 height 9
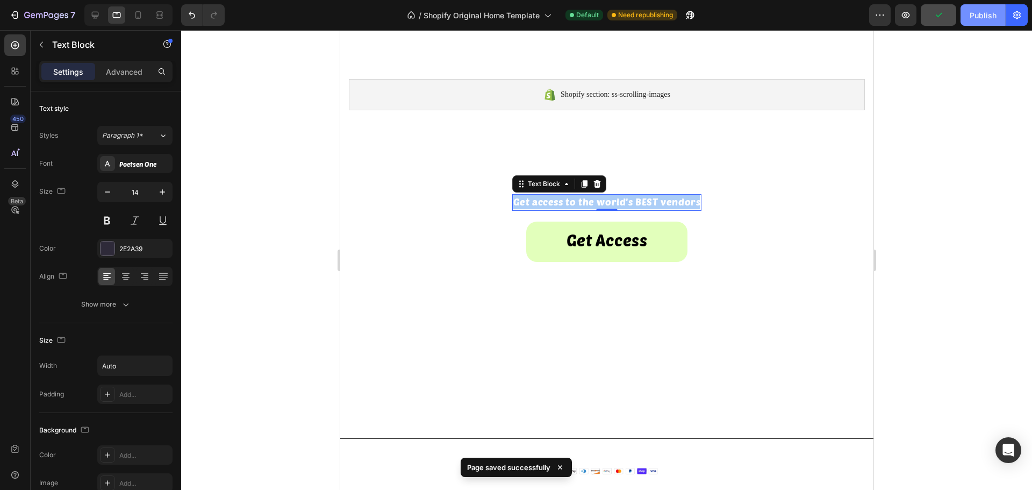
click at [974, 20] on div "Publish" at bounding box center [982, 15] width 27 height 11
